Goal: Task Accomplishment & Management: Manage account settings

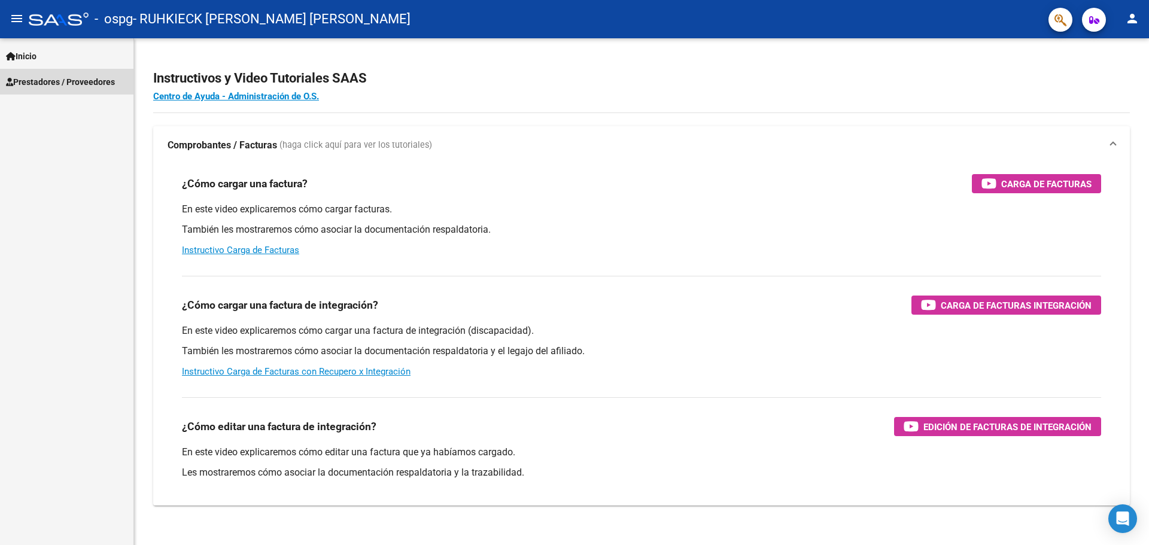
click at [50, 77] on span "Prestadores / Proveedores" at bounding box center [60, 81] width 109 height 13
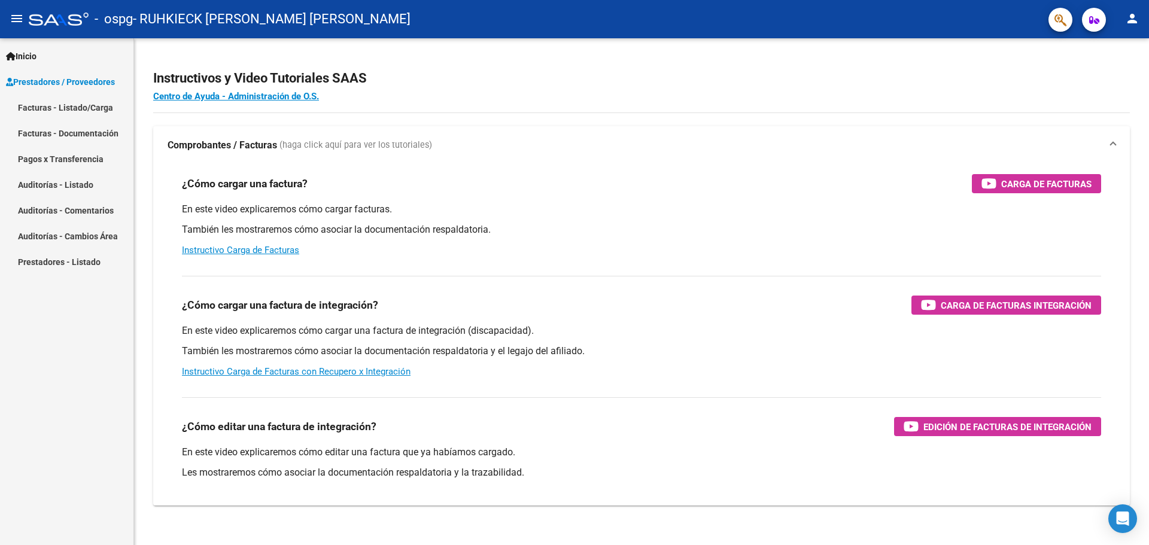
click at [57, 162] on link "Pagos x Transferencia" at bounding box center [66, 159] width 133 height 26
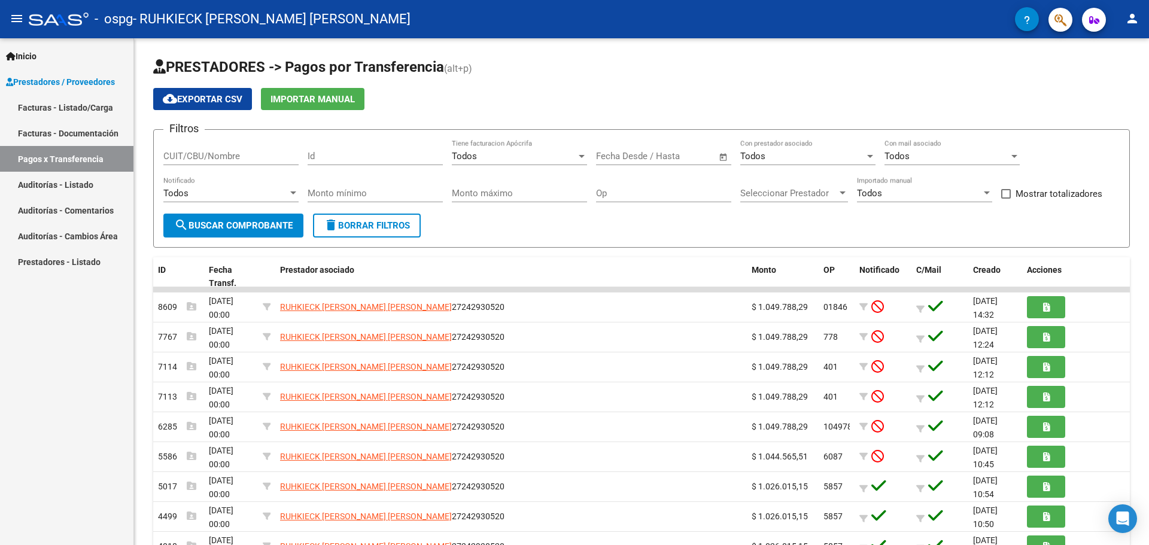
click at [66, 133] on link "Facturas - Documentación" at bounding box center [66, 133] width 133 height 26
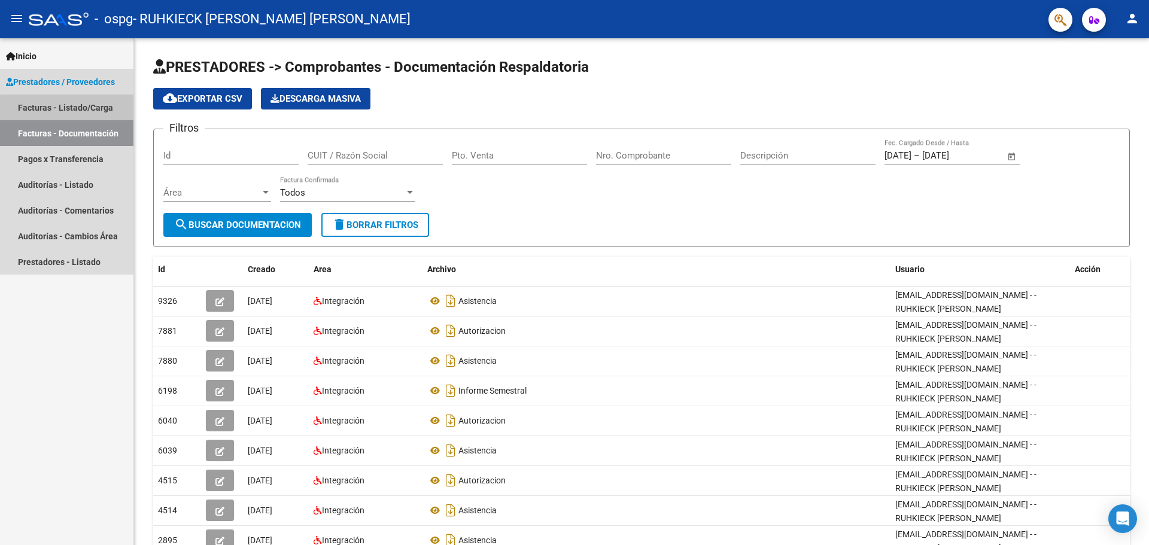
click at [74, 110] on link "Facturas - Listado/Carga" at bounding box center [66, 108] width 133 height 26
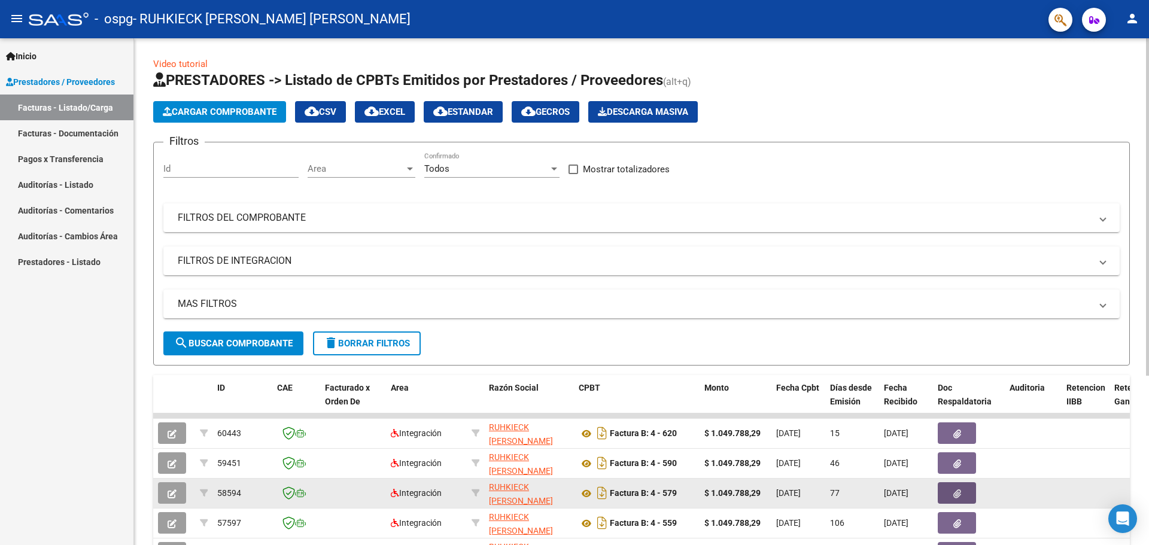
click at [955, 490] on icon "button" at bounding box center [958, 494] width 8 height 9
